Goal: Task Accomplishment & Management: Manage account settings

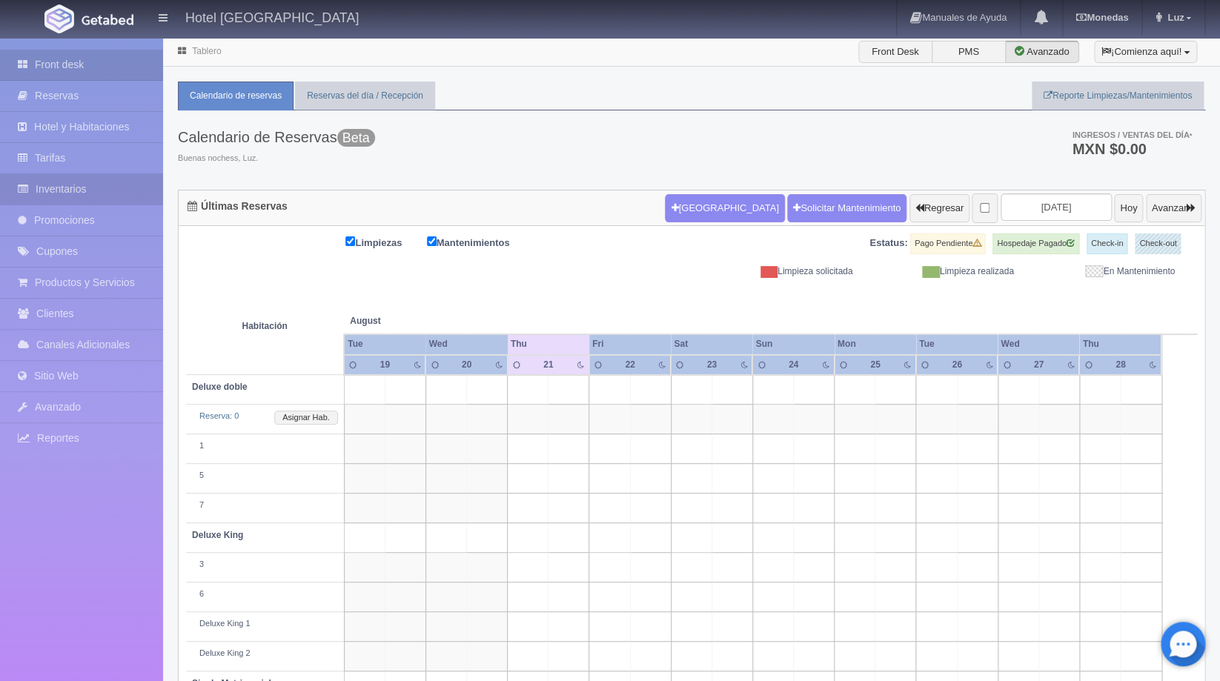
click at [74, 182] on link "Inventarios" at bounding box center [81, 189] width 163 height 30
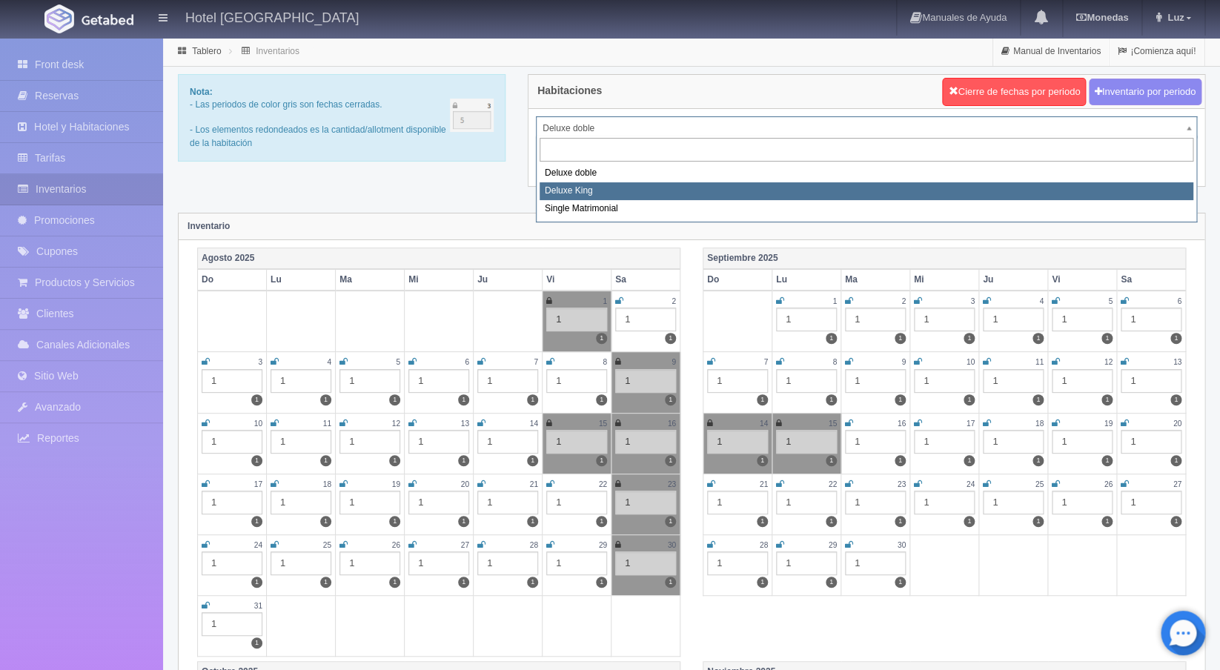
select select "2253"
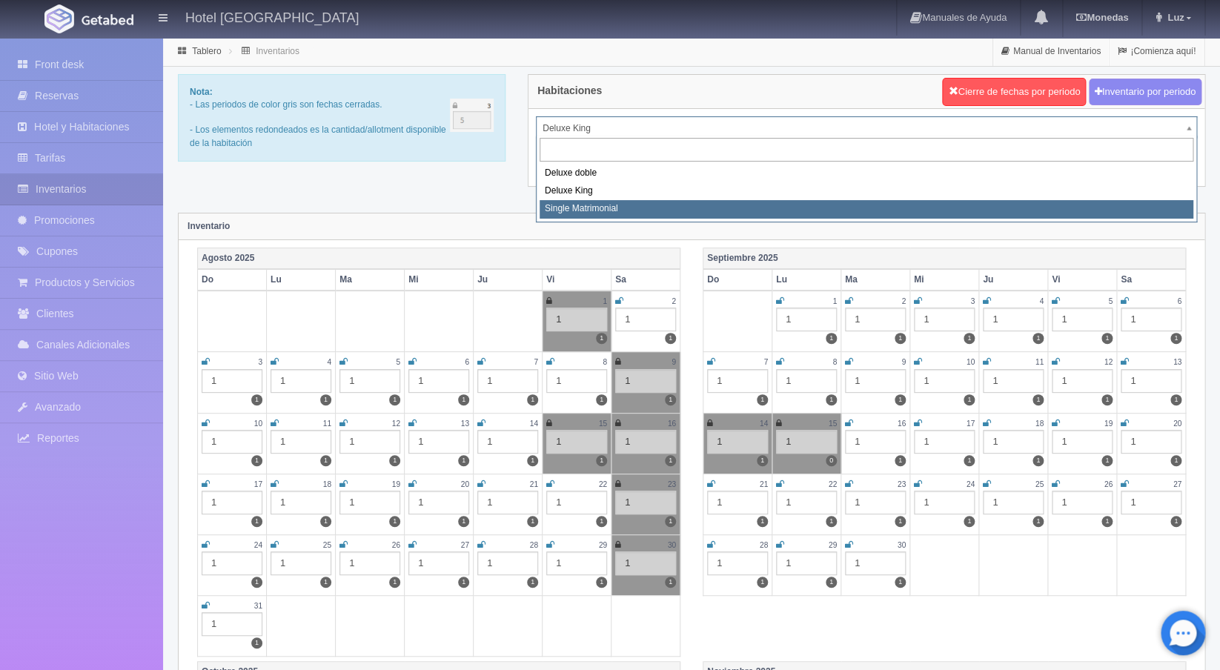
select select "2254"
